Goal: Transaction & Acquisition: Obtain resource

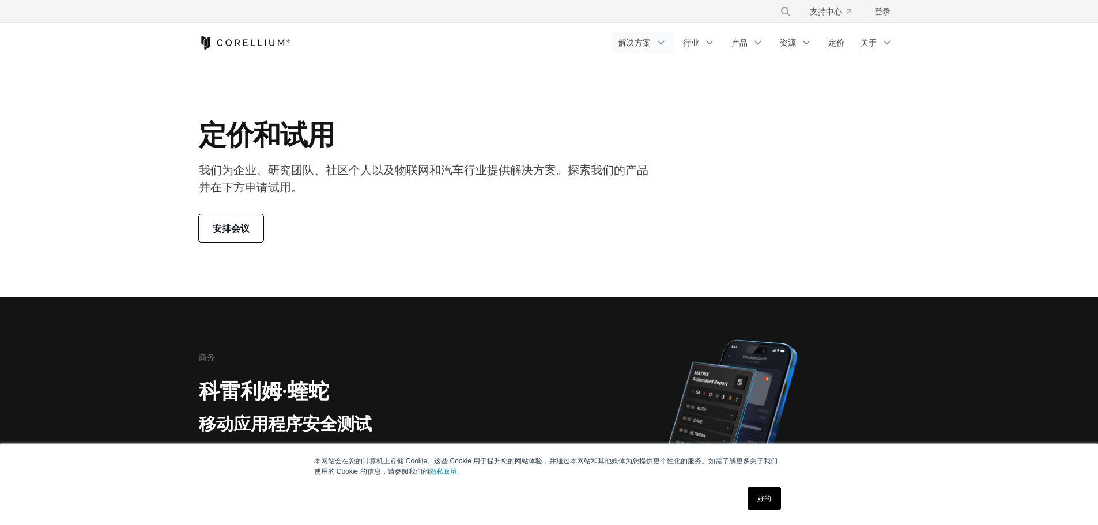
click at [659, 46] on icon "导航菜单" at bounding box center [661, 43] width 12 height 12
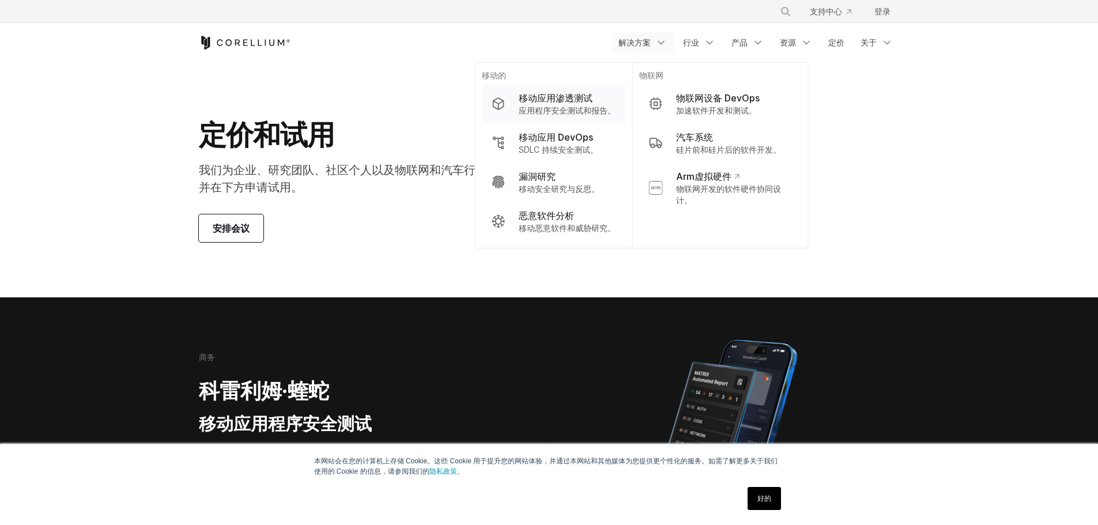
click at [578, 108] on font "应用程序安全测试和报告。" at bounding box center [567, 110] width 97 height 10
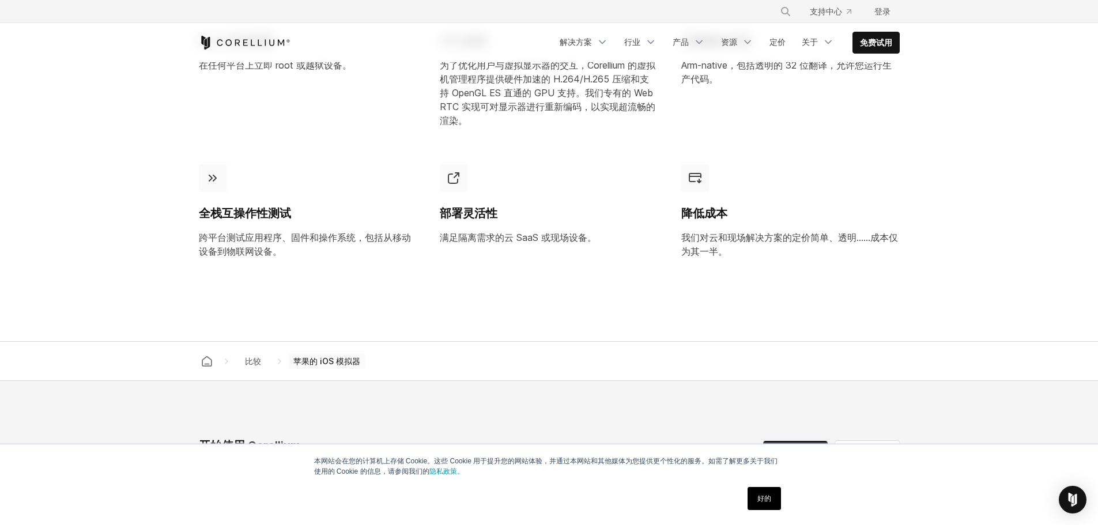
scroll to position [1037, 0]
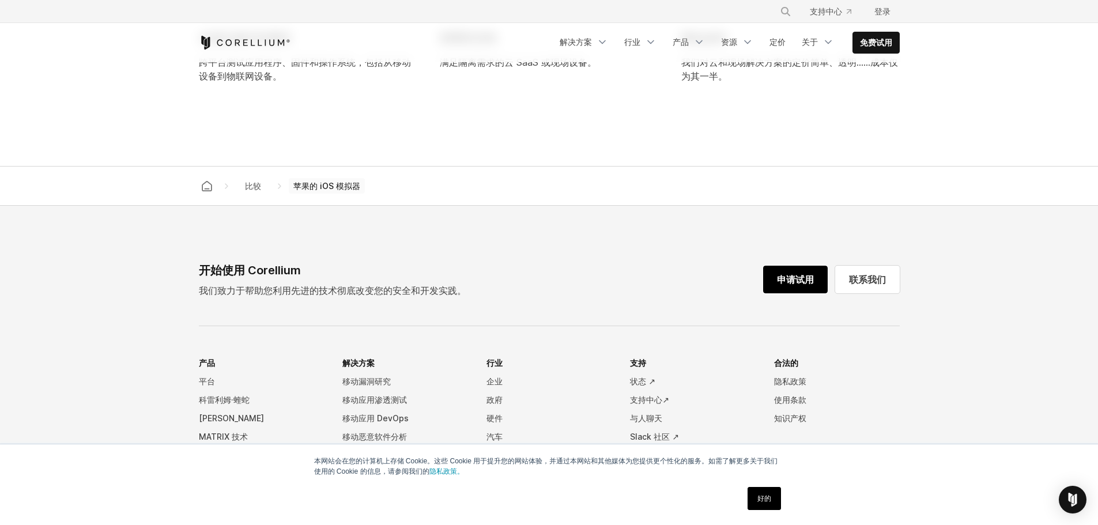
click at [792, 285] on font "申请试用" at bounding box center [795, 280] width 37 height 12
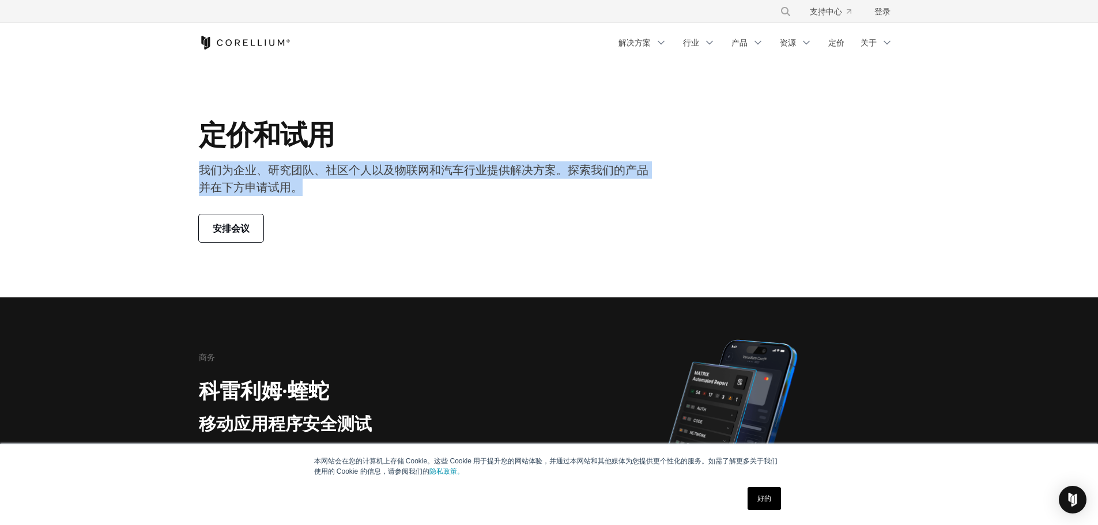
drag, startPoint x: 203, startPoint y: 169, endPoint x: 550, endPoint y: 182, distance: 347.1
click at [550, 182] on p "我们为企业、研究团队、社区个人以及物联网和汽车行业提供解决方案。探索我们的产品并在下方申请试用。" at bounding box center [428, 178] width 459 height 35
click at [471, 195] on p "我们为企业、研究团队、社区个人以及物联网和汽车行业提供解决方案。探索我们的产品并在下方申请试用。" at bounding box center [428, 178] width 459 height 35
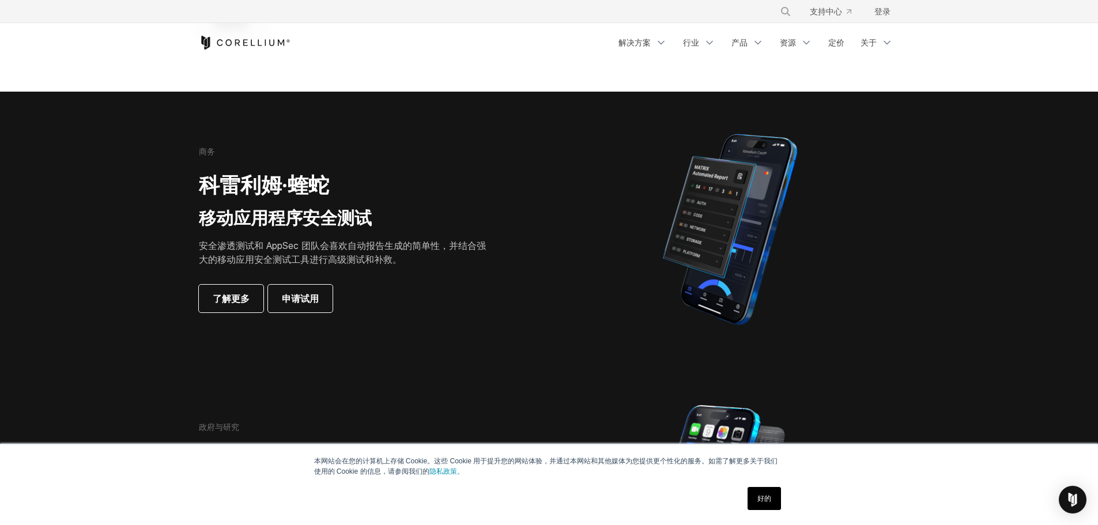
scroll to position [230, 0]
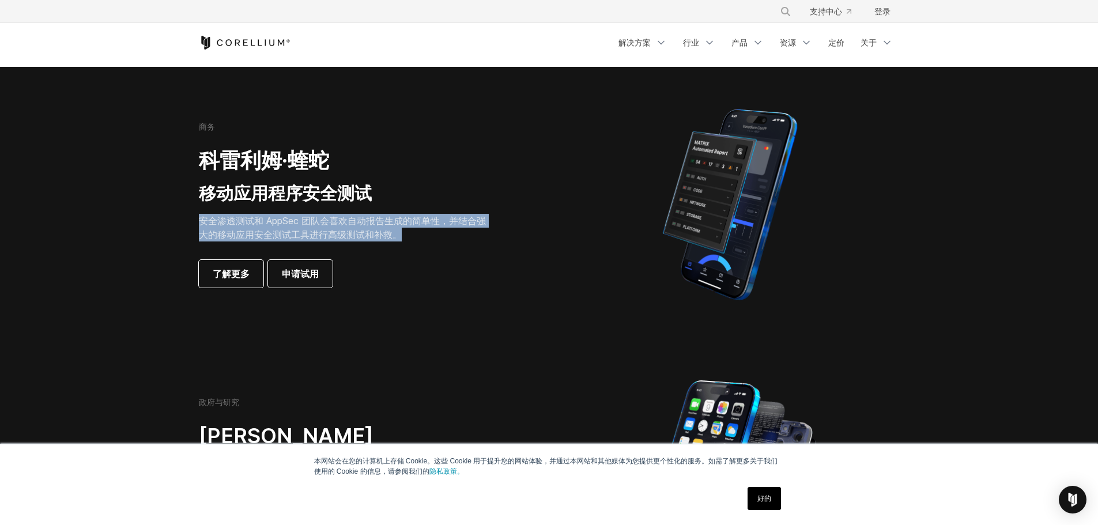
drag, startPoint x: 201, startPoint y: 220, endPoint x: 409, endPoint y: 237, distance: 208.8
click at [409, 237] on p "安全渗透测试和 AppSec 团队会喜欢自动报告生成的简单性，并结合强大的移动应用安全测试工具进行高级测试和补救。" at bounding box center [346, 228] width 295 height 28
click at [410, 237] on p "安全渗透测试和 AppSec 团队会喜欢自动报告生成的简单性，并结合强大的移动应用安全测试工具进行高级测试和补救。" at bounding box center [346, 228] width 295 height 28
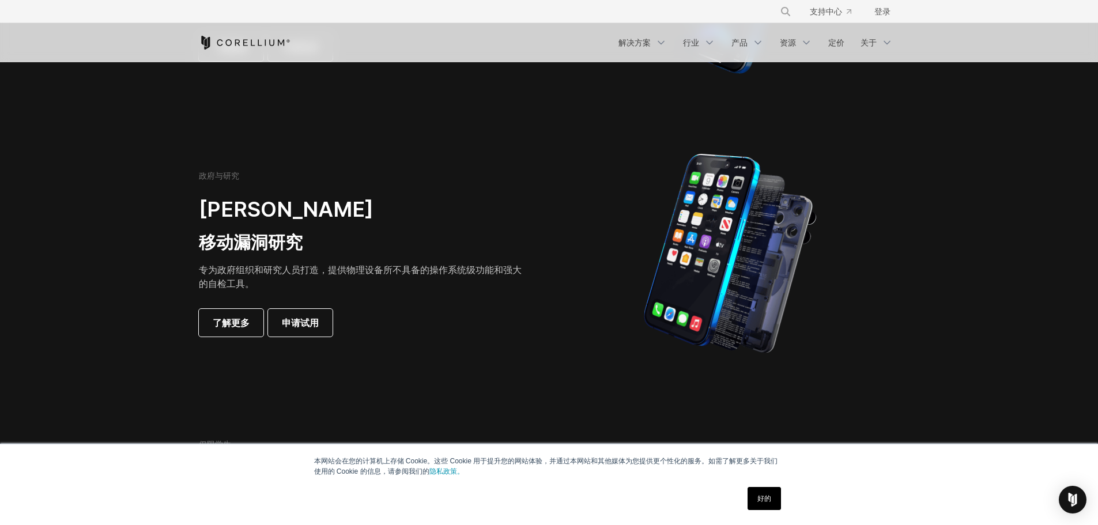
scroll to position [461, 0]
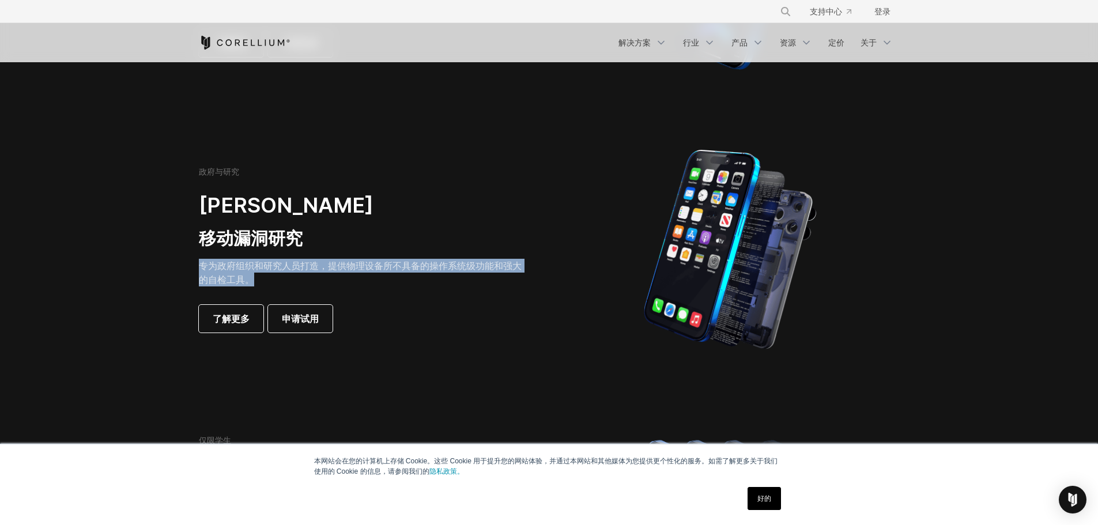
drag, startPoint x: 202, startPoint y: 266, endPoint x: 285, endPoint y: 281, distance: 83.9
click at [284, 281] on p "专为政府组织和研究人员打造，提供物理设备所不具备的操作系统级功能和强大的自检工具。" at bounding box center [360, 273] width 323 height 28
click at [339, 286] on p "专为政府组织和研究人员打造，提供物理设备所不具备的操作系统级功能和强大的自检工具。" at bounding box center [360, 273] width 323 height 28
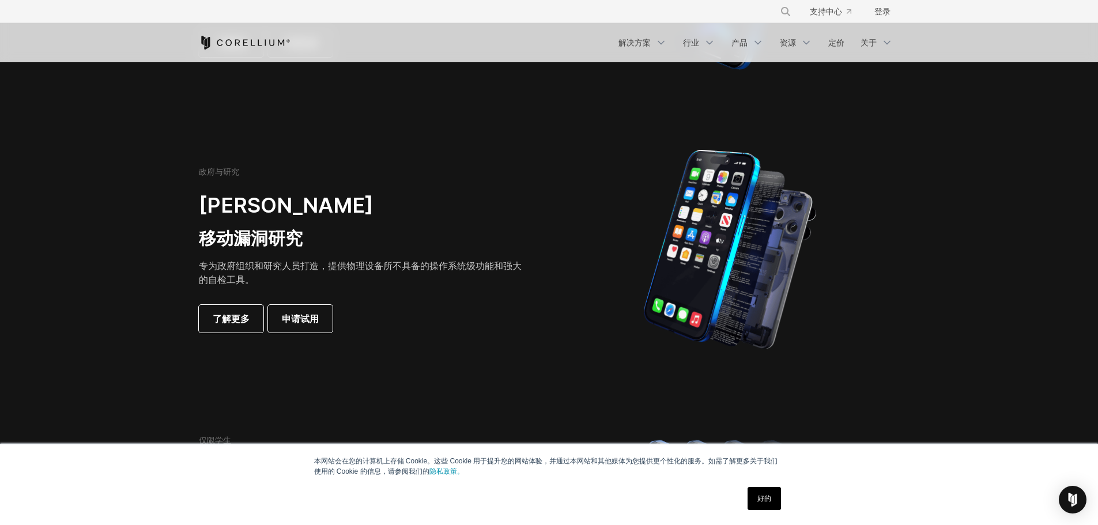
scroll to position [749, 0]
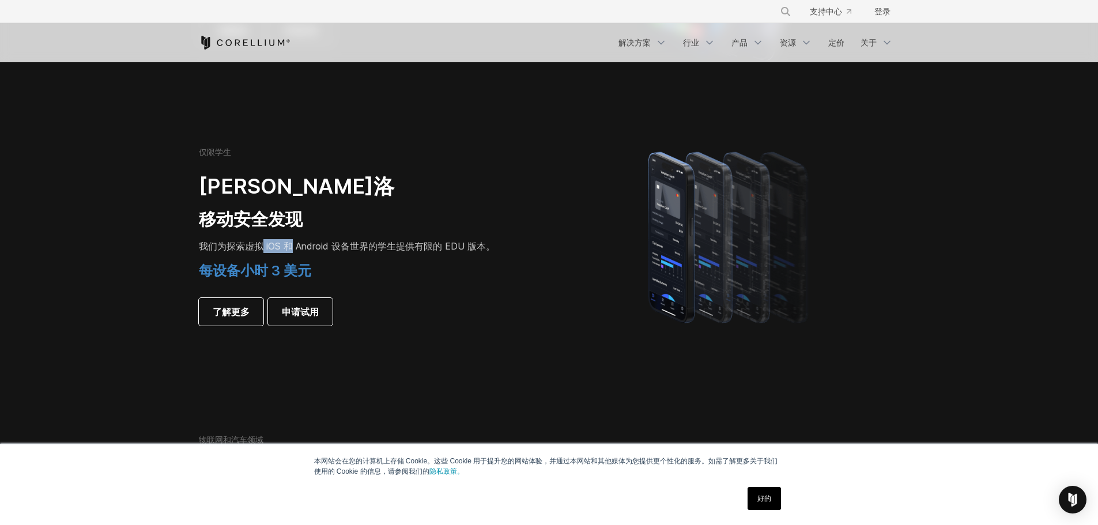
drag, startPoint x: 262, startPoint y: 251, endPoint x: 299, endPoint y: 247, distance: 37.1
click at [298, 247] on font "我们为探索虚拟 iOS 和 Android 设备世界的" at bounding box center [288, 246] width 179 height 12
click at [342, 248] on font "我们为探索虚拟 iOS 和 Android 设备世界的" at bounding box center [288, 246] width 179 height 12
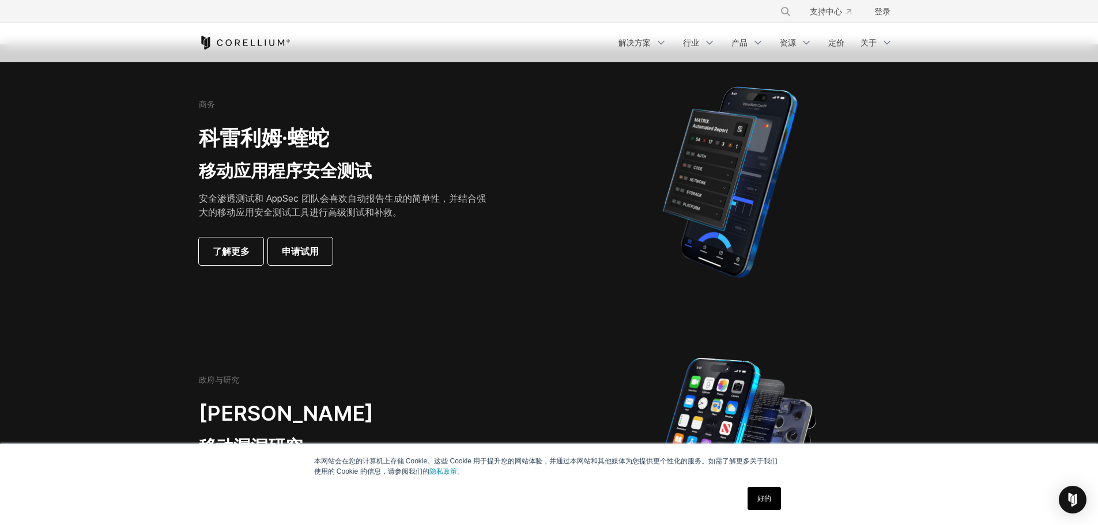
scroll to position [288, 0]
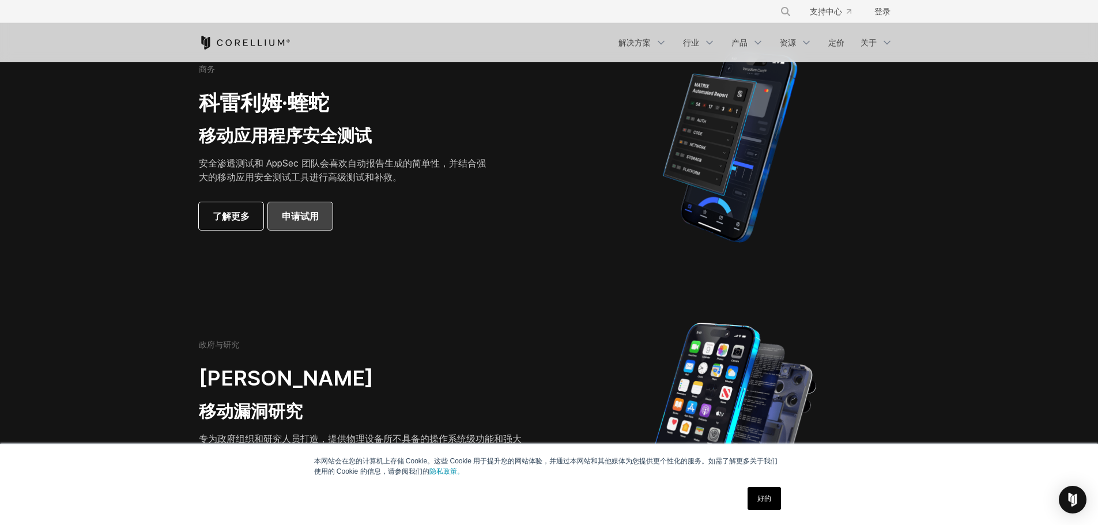
click at [316, 217] on font "申请试用" at bounding box center [300, 216] width 37 height 12
